Goal: Task Accomplishment & Management: Use online tool/utility

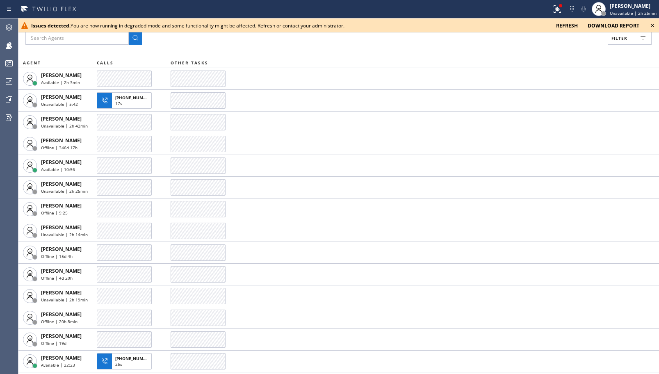
click at [560, 24] on span "refresh" at bounding box center [567, 25] width 22 height 7
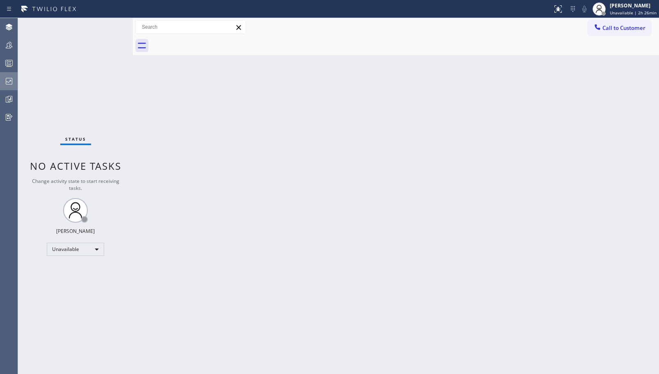
click at [9, 84] on icon at bounding box center [9, 81] width 7 height 7
